Goal: Submit feedback/report problem

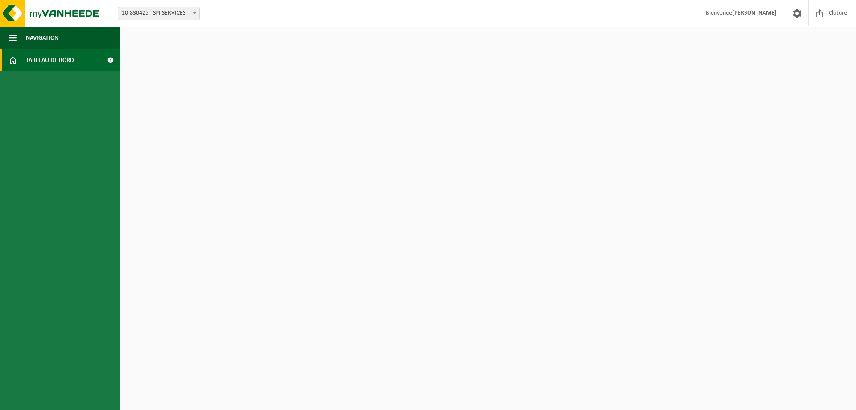
click at [31, 60] on span "Tableau de bord" at bounding box center [50, 60] width 48 height 22
click at [13, 59] on span at bounding box center [13, 60] width 8 height 22
click at [12, 35] on span "button" at bounding box center [13, 38] width 8 height 22
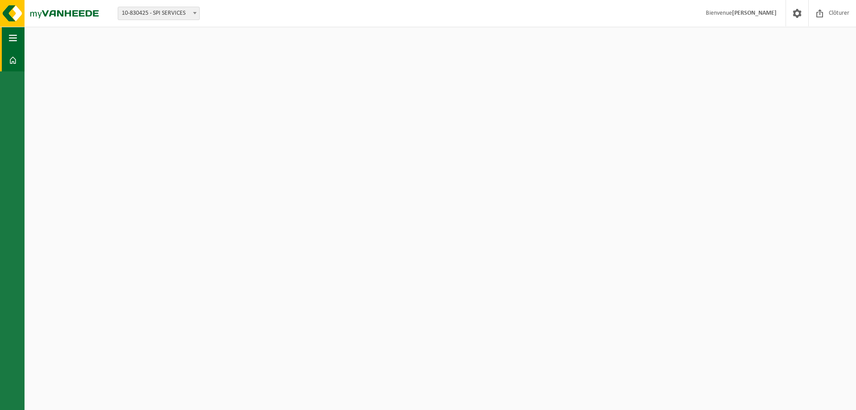
click at [12, 35] on span "button" at bounding box center [13, 38] width 8 height 22
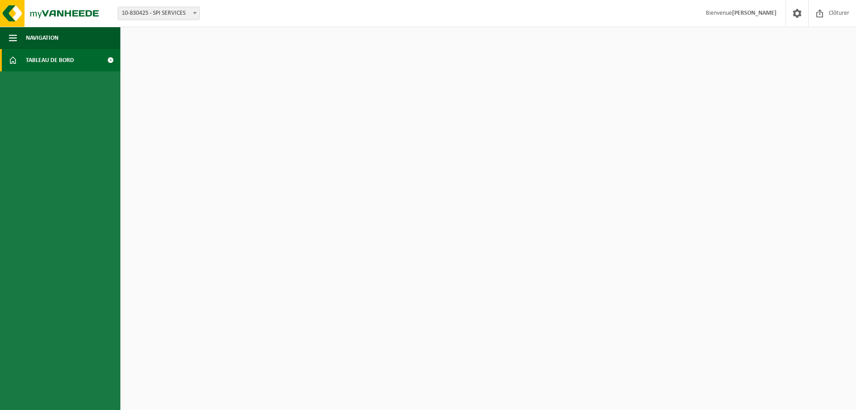
click at [195, 13] on b at bounding box center [195, 13] width 4 height 2
select select "106013"
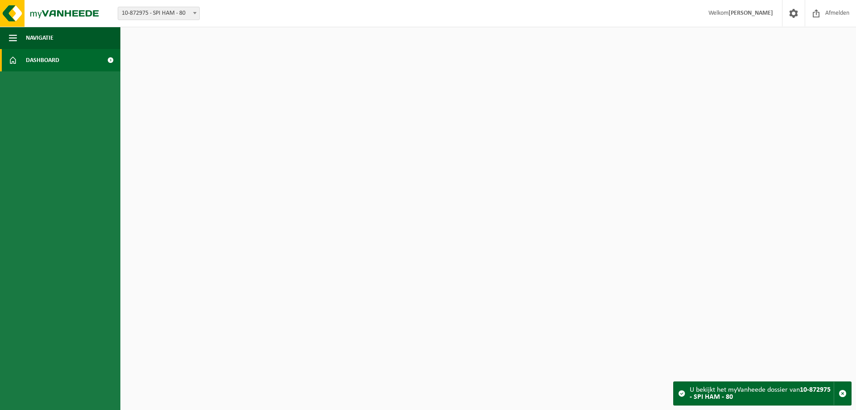
click at [51, 56] on span "Dashboard" at bounding box center [42, 60] width 33 height 22
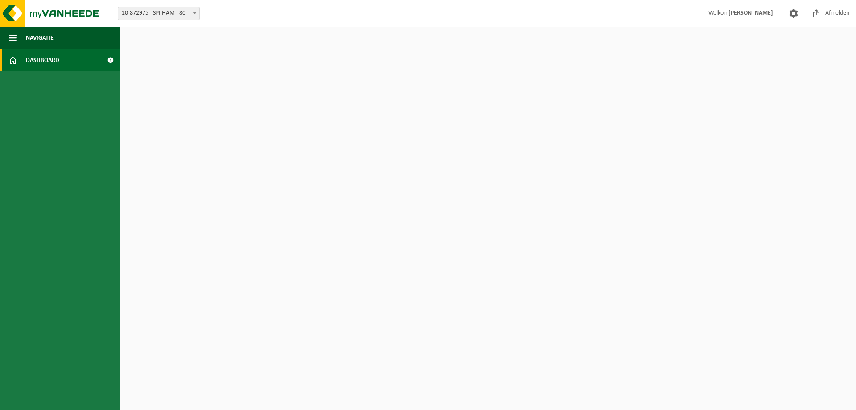
click at [111, 60] on span at bounding box center [110, 60] width 20 height 22
click at [10, 56] on span at bounding box center [13, 60] width 8 height 22
click at [111, 60] on span at bounding box center [110, 60] width 20 height 22
click at [194, 15] on span at bounding box center [194, 13] width 9 height 12
drag, startPoint x: 162, startPoint y: 53, endPoint x: 165, endPoint y: 63, distance: 10.2
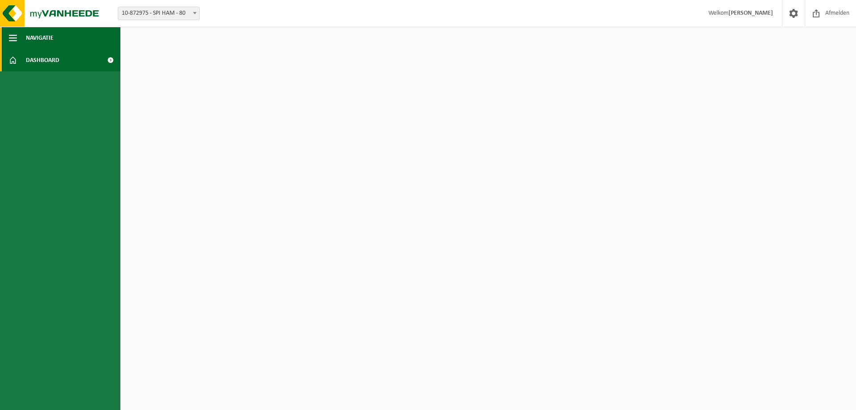
click at [43, 38] on span "Navigatie" at bounding box center [40, 38] width 28 height 22
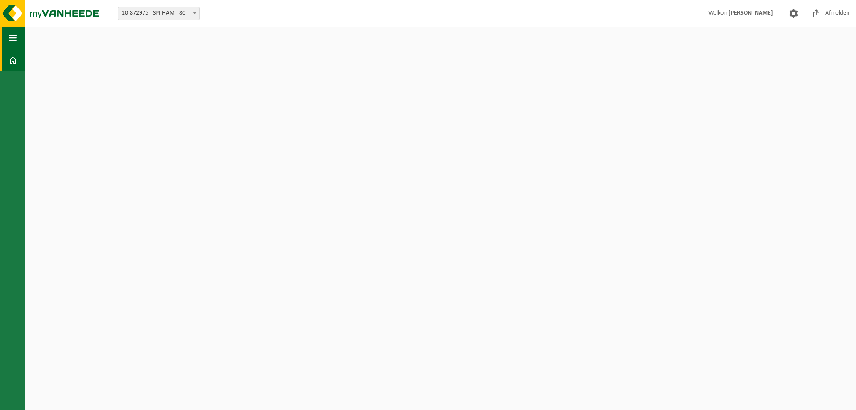
click at [17, 39] on button "Navigatie" at bounding box center [12, 38] width 25 height 22
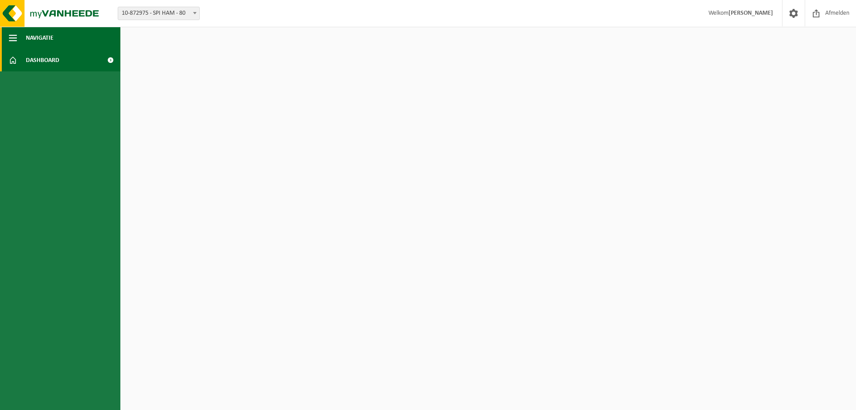
click at [15, 41] on span "button" at bounding box center [13, 38] width 8 height 22
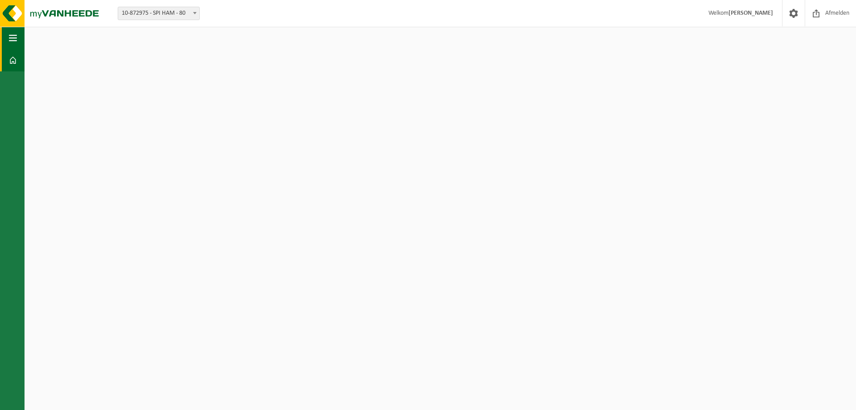
click at [15, 41] on span "button" at bounding box center [13, 38] width 8 height 22
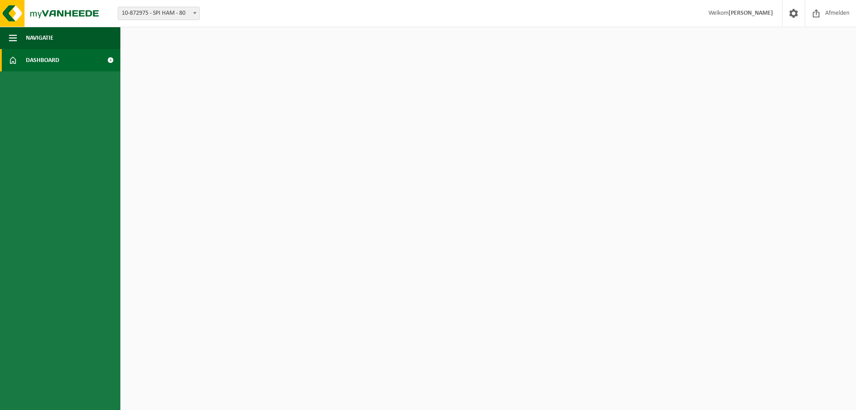
click at [14, 63] on span at bounding box center [13, 60] width 8 height 22
click at [655, 74] on html "Vestiging: 10-830425 - SPI SERVICES 10-872975 - SPI HAM - 80 10-872975 - SPI HA…" at bounding box center [428, 205] width 856 height 410
click at [760, 34] on html "Bifurquer: 10-830425 - SERVICES SPI 10-872975 - Jambon SPI - 80 10-872975 - Jam…" at bounding box center [428, 205] width 856 height 410
click at [45, 54] on span "Tableau de bord" at bounding box center [50, 60] width 48 height 22
click at [12, 64] on span at bounding box center [13, 60] width 8 height 22
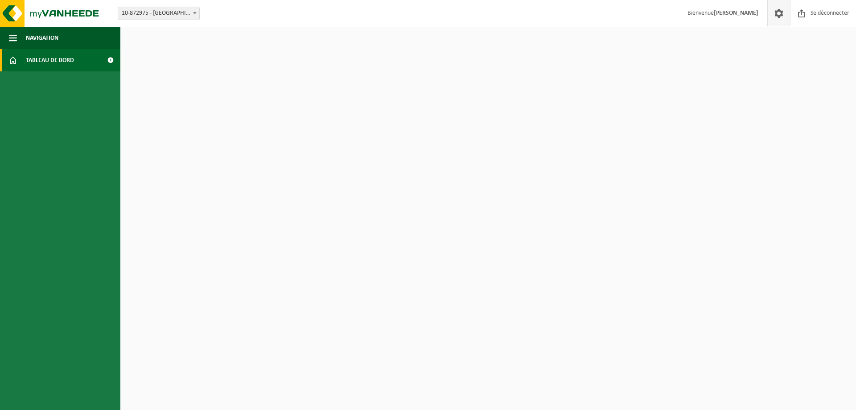
click at [785, 17] on span at bounding box center [778, 13] width 13 height 26
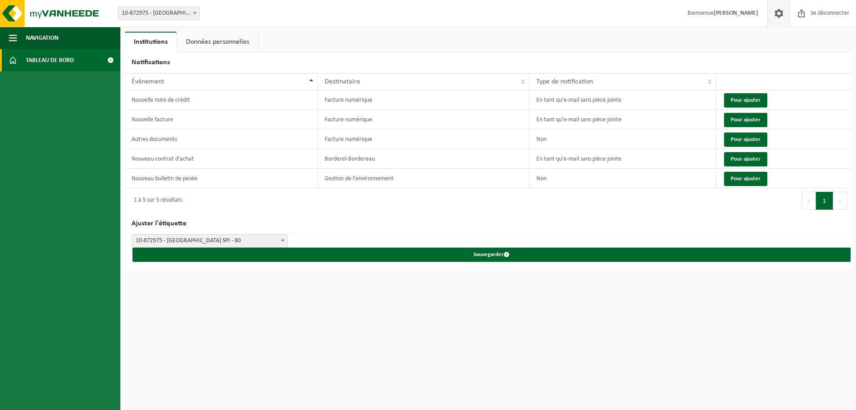
click at [15, 66] on span at bounding box center [13, 60] width 8 height 22
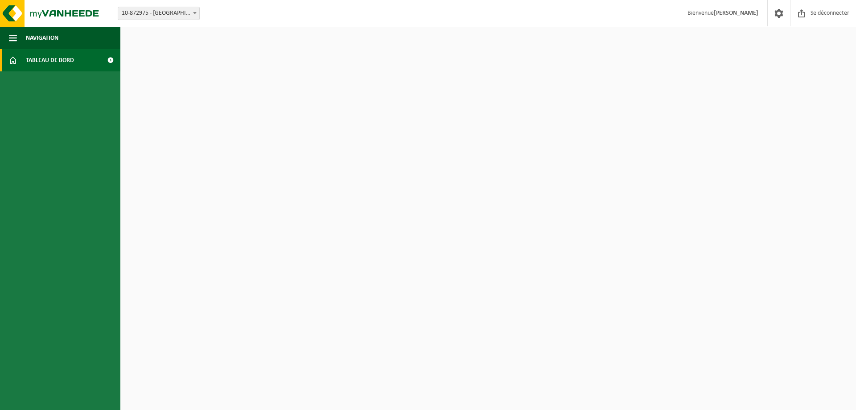
click at [13, 59] on span at bounding box center [13, 60] width 8 height 22
click at [12, 41] on span "button" at bounding box center [13, 38] width 8 height 22
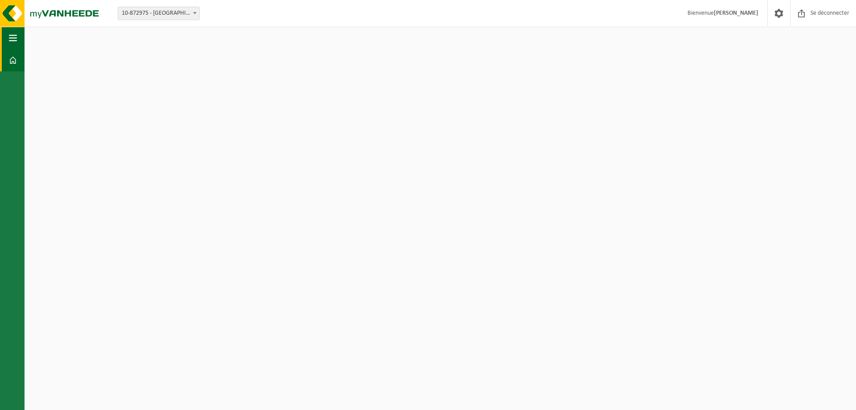
click at [13, 47] on span "button" at bounding box center [13, 38] width 8 height 22
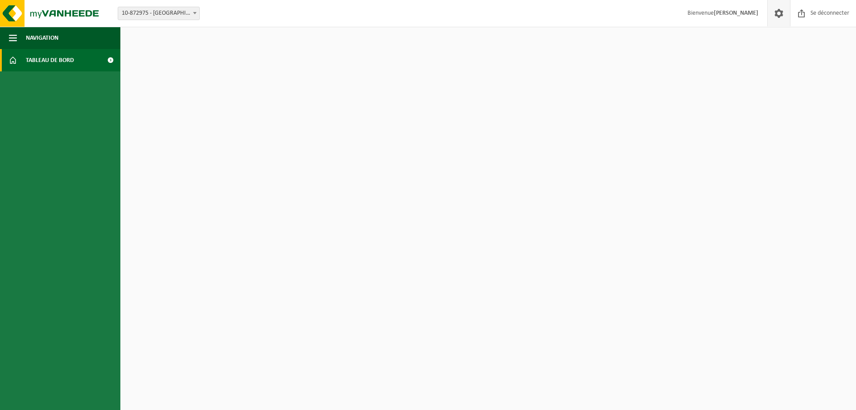
click at [774, 19] on span at bounding box center [778, 13] width 13 height 26
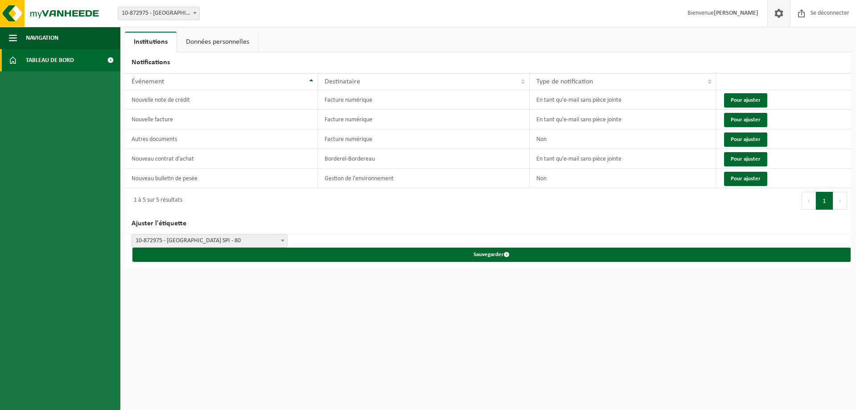
click at [108, 59] on span at bounding box center [110, 60] width 20 height 22
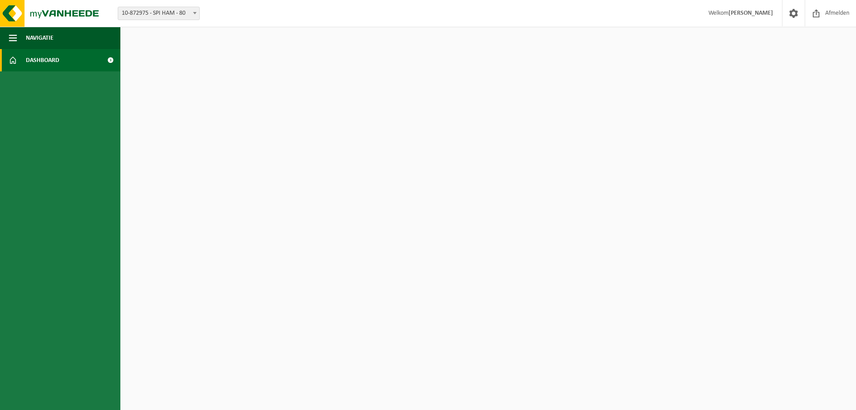
click at [108, 59] on span at bounding box center [110, 60] width 20 height 22
click at [12, 44] on span "button" at bounding box center [13, 38] width 8 height 22
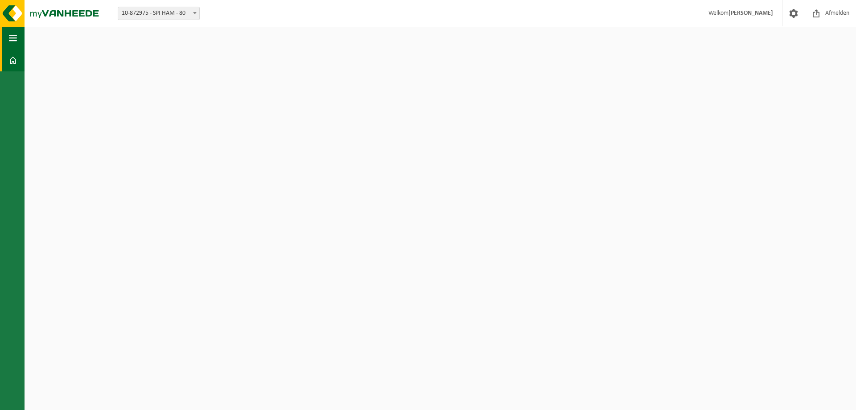
click at [12, 44] on span "button" at bounding box center [13, 38] width 8 height 22
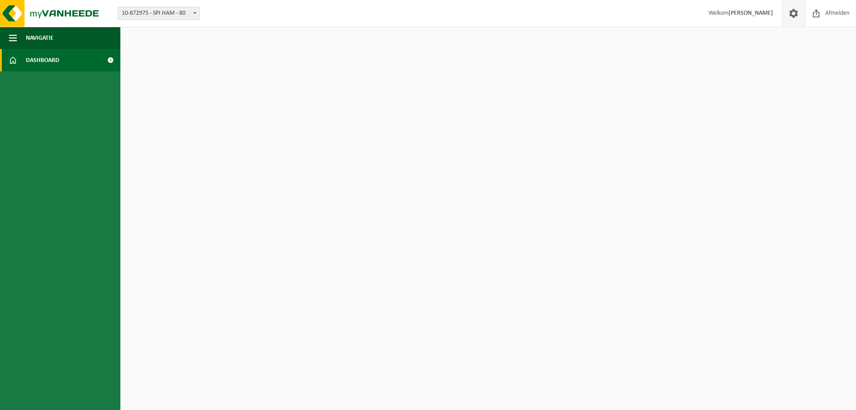
click at [803, 8] on link at bounding box center [793, 13] width 23 height 26
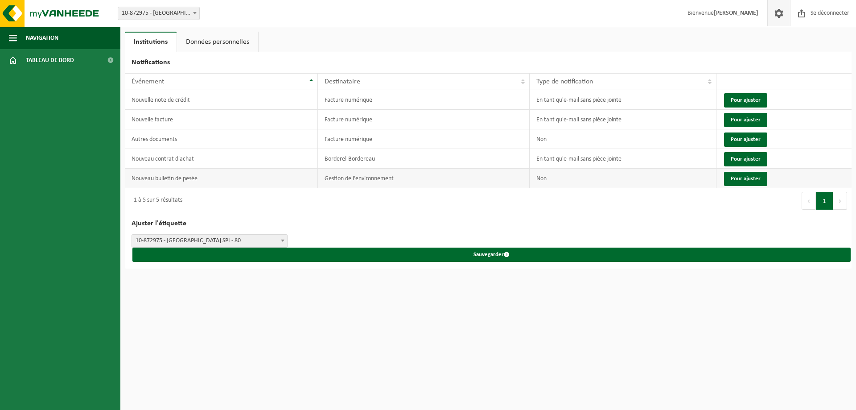
click at [166, 179] on font "Nouveau bulletin de pesée" at bounding box center [165, 178] width 66 height 7
click at [755, 176] on font "Pour ajuster" at bounding box center [746, 179] width 30 height 6
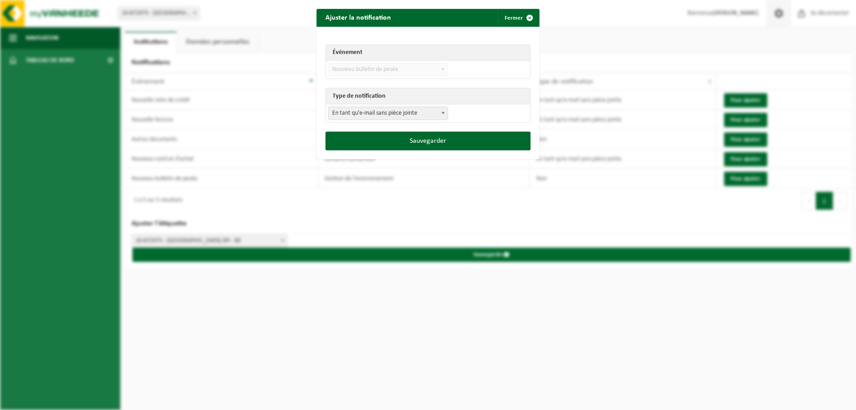
click at [490, 376] on div "Ajuster la notification Fermer Événement Nouvelle facture Nouvelle note de créd…" at bounding box center [428, 205] width 856 height 410
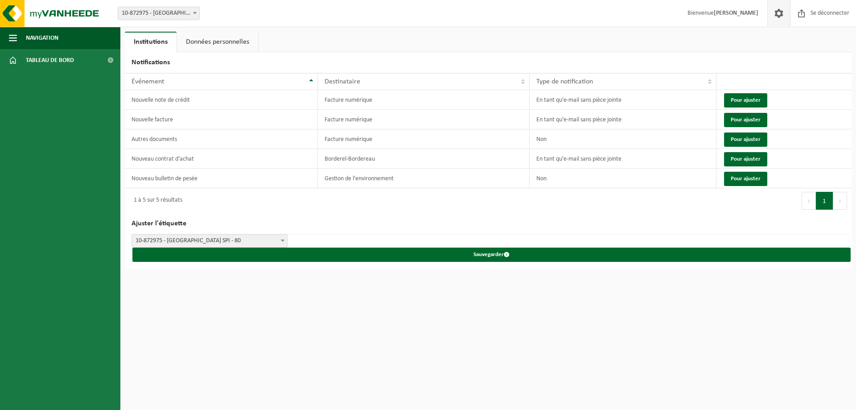
click at [218, 49] on link "Données personnelles" at bounding box center [217, 42] width 81 height 21
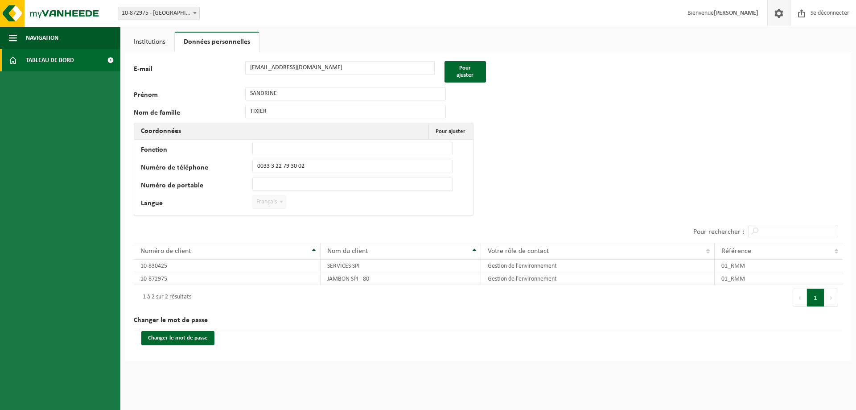
click at [107, 60] on span at bounding box center [110, 60] width 20 height 22
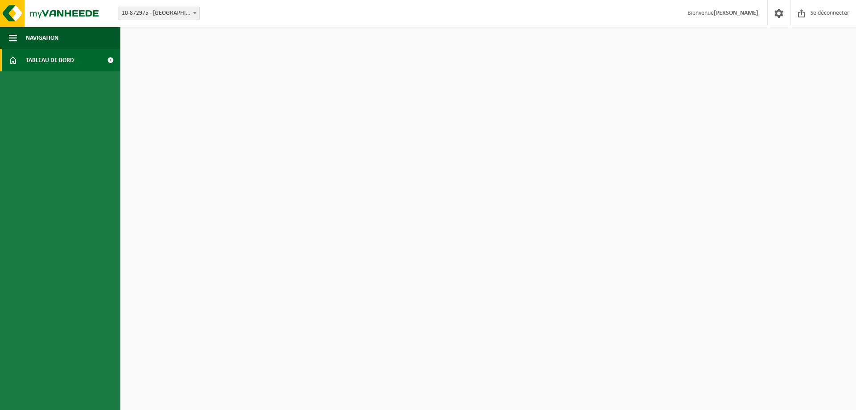
click at [107, 60] on span at bounding box center [110, 60] width 20 height 22
click at [11, 62] on span at bounding box center [13, 60] width 8 height 22
click at [12, 45] on span "button" at bounding box center [13, 38] width 8 height 22
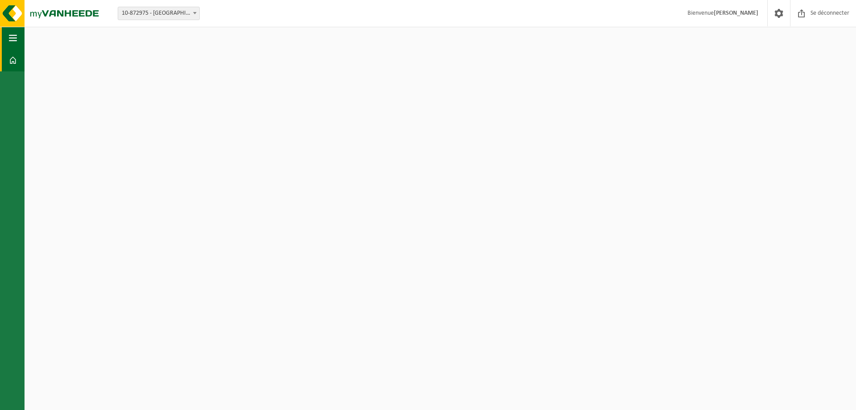
click at [12, 45] on span "button" at bounding box center [13, 38] width 8 height 22
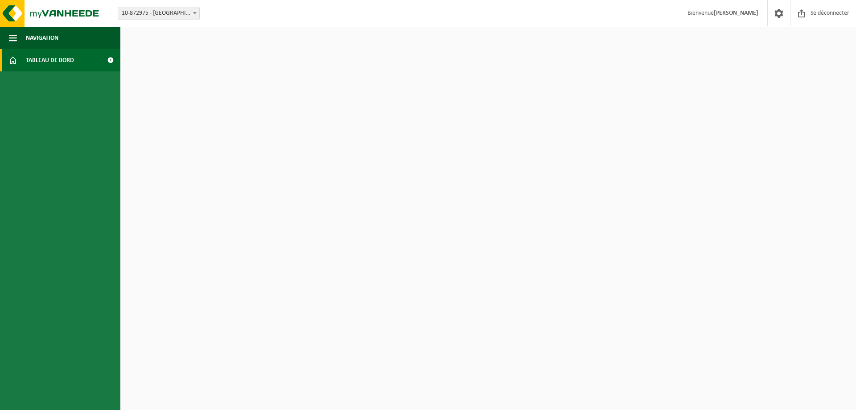
click at [8, 65] on link "Tableau de bord" at bounding box center [60, 60] width 120 height 22
click at [169, 9] on span "10-872975 - Jambon SPI - 80" at bounding box center [158, 13] width 81 height 12
select select "91503"
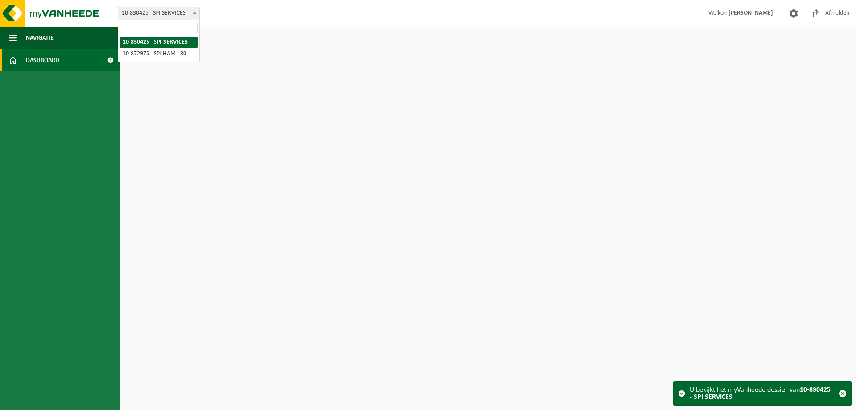
click at [195, 11] on span at bounding box center [194, 13] width 9 height 12
select select "106013"
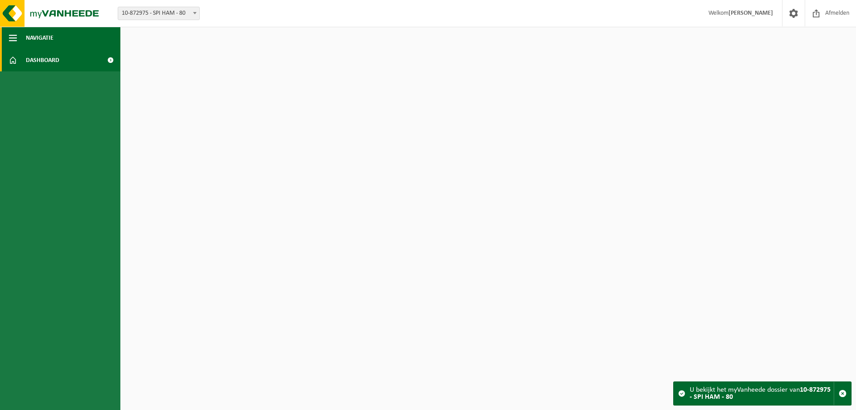
click at [17, 39] on span "button" at bounding box center [13, 38] width 8 height 22
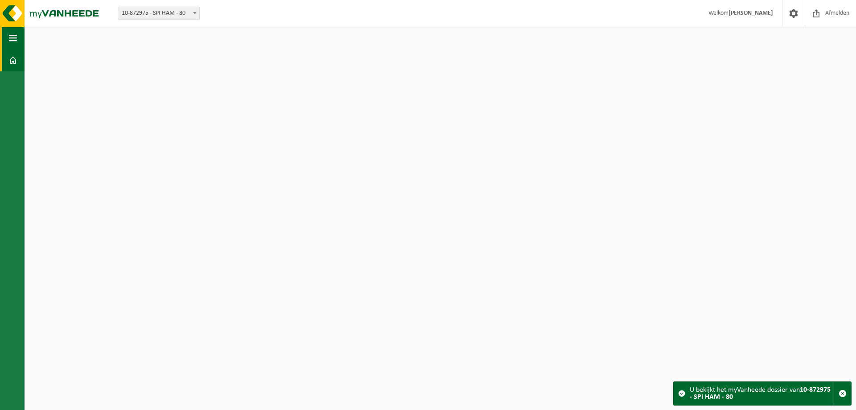
click at [17, 39] on span "button" at bounding box center [13, 38] width 8 height 22
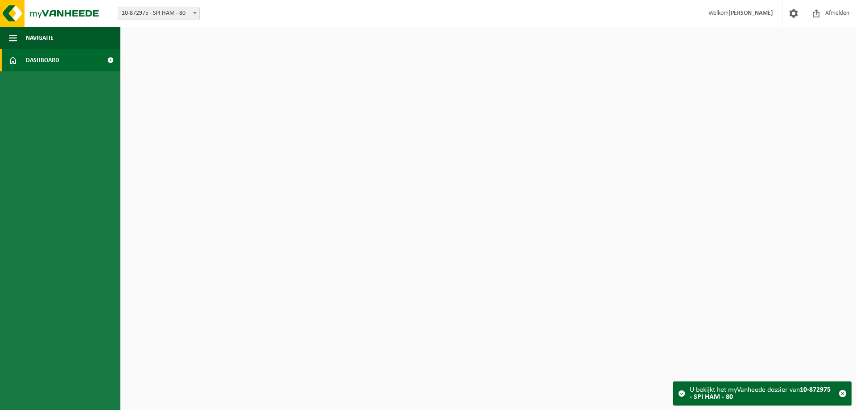
click at [109, 54] on span at bounding box center [110, 60] width 20 height 22
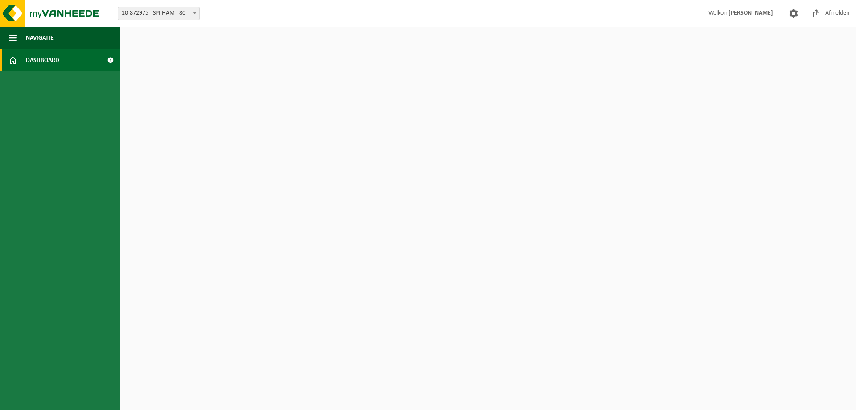
click at [110, 62] on span at bounding box center [110, 60] width 20 height 22
drag, startPoint x: 0, startPoint y: 0, endPoint x: 110, endPoint y: 62, distance: 126.2
click at [110, 62] on span at bounding box center [110, 60] width 20 height 22
click at [57, 60] on span "Dashboard" at bounding box center [42, 60] width 33 height 22
click at [791, 17] on span at bounding box center [793, 13] width 13 height 26
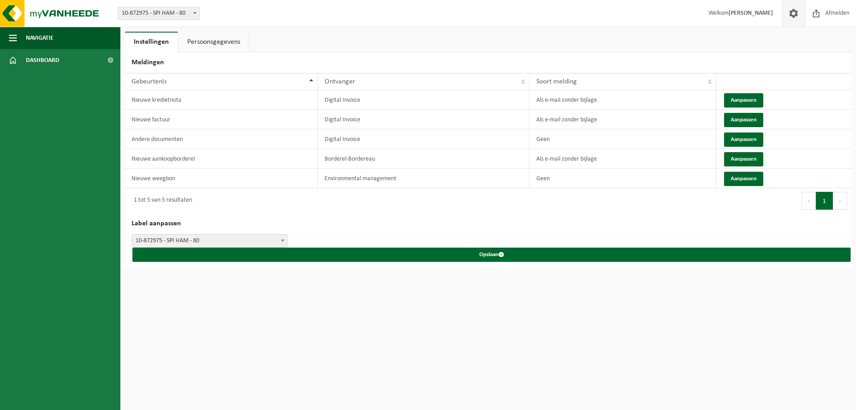
click at [756, 13] on strong "[PERSON_NAME]" at bounding box center [751, 13] width 45 height 7
click at [816, 12] on span at bounding box center [816, 13] width 13 height 26
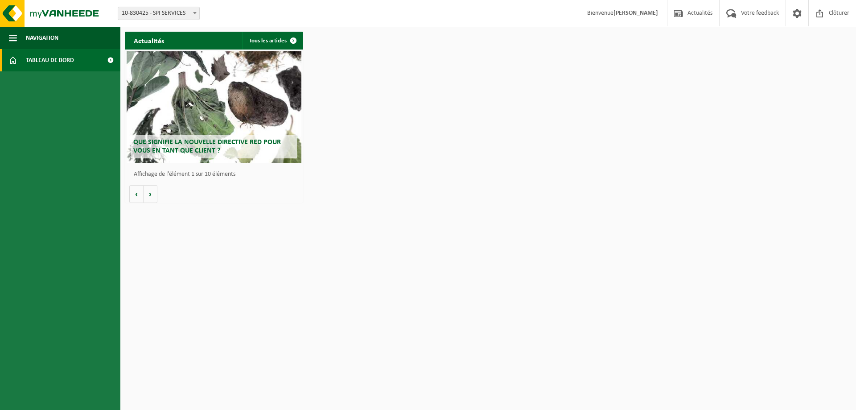
click at [108, 56] on span at bounding box center [110, 60] width 20 height 22
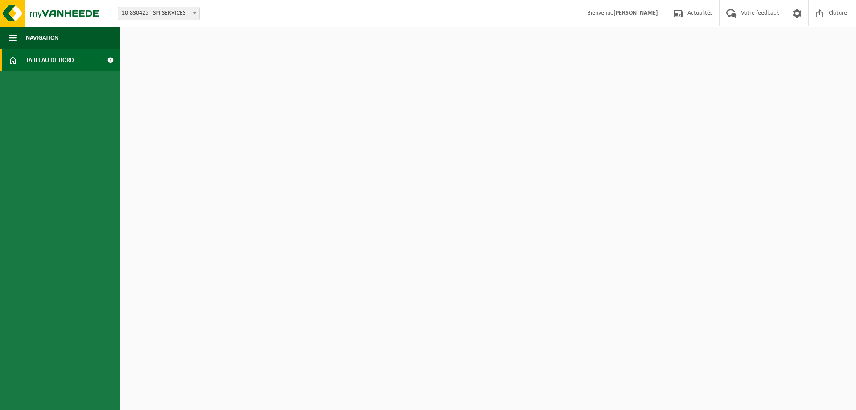
click at [108, 56] on span at bounding box center [110, 60] width 20 height 22
click at [14, 38] on span "button" at bounding box center [13, 38] width 8 height 22
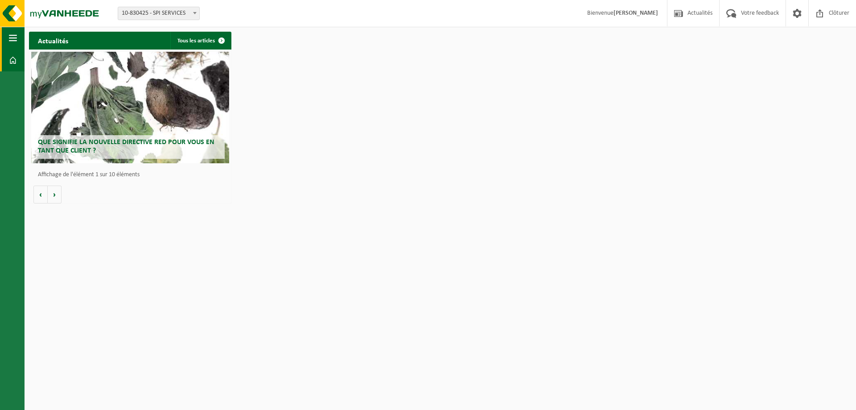
click at [13, 41] on span "button" at bounding box center [13, 38] width 8 height 22
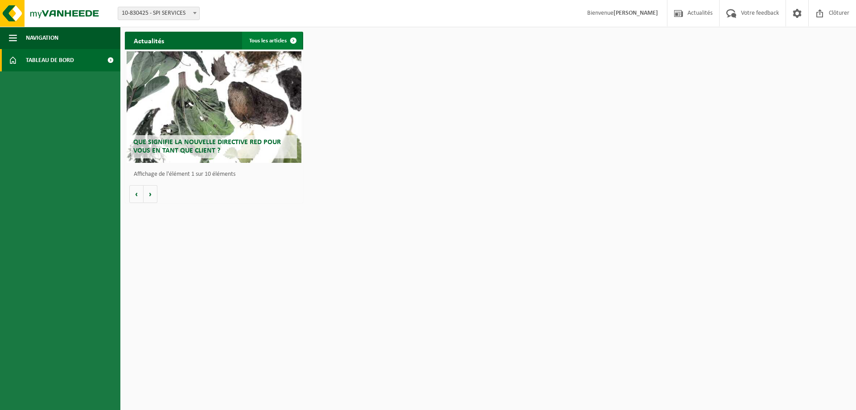
click at [292, 41] on span at bounding box center [294, 41] width 18 height 18
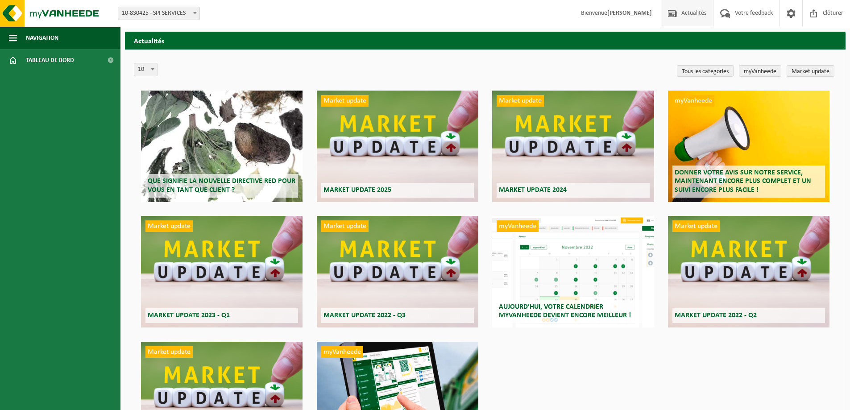
click at [676, 8] on span at bounding box center [671, 13] width 13 height 26
click at [743, 12] on span "Votre feedback" at bounding box center [753, 13] width 42 height 26
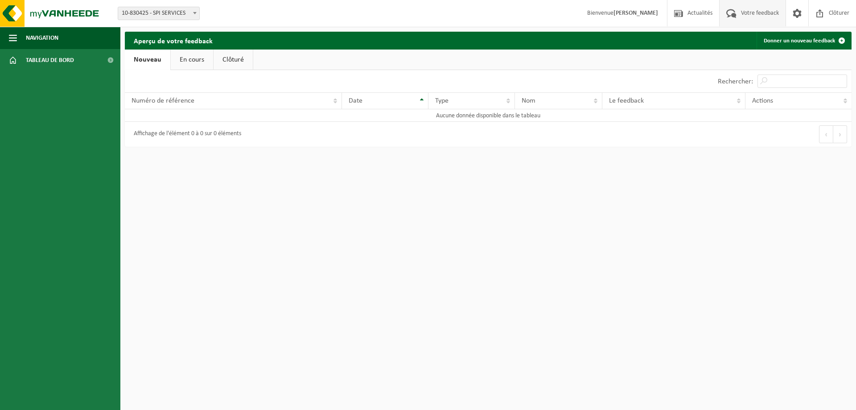
click at [190, 60] on link "En cours" at bounding box center [192, 60] width 42 height 21
click at [231, 65] on link "Clôturé" at bounding box center [232, 60] width 39 height 21
